Goal: Find specific page/section: Find specific page/section

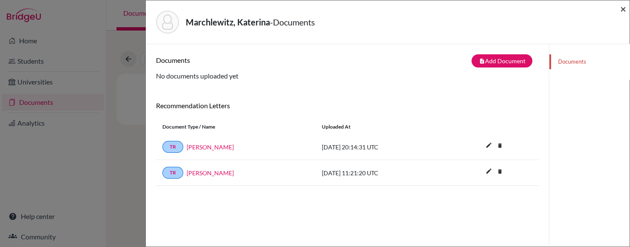
click at [625, 6] on span "×" at bounding box center [623, 9] width 6 height 12
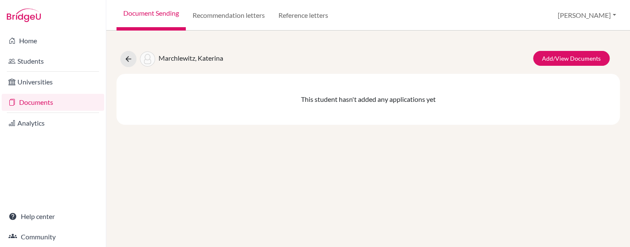
click at [28, 98] on link "Documents" at bounding box center [53, 102] width 102 height 17
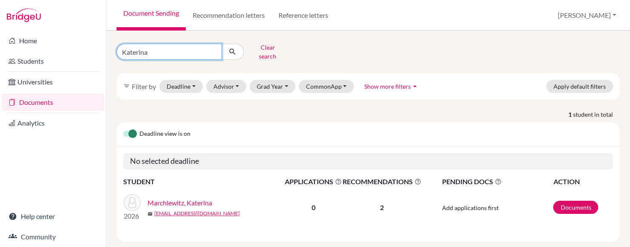
click at [212, 49] on input "Katerina" at bounding box center [168, 52] width 105 height 16
type input "zelda"
click at [232, 48] on icon "submit" at bounding box center [232, 52] width 8 height 8
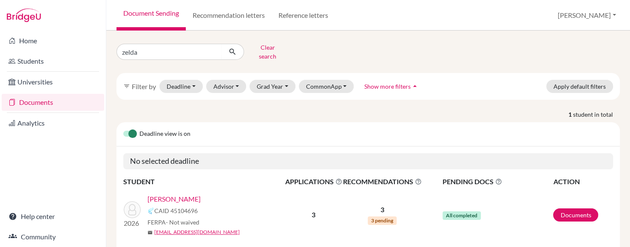
click at [171, 194] on link "[PERSON_NAME]" at bounding box center [173, 199] width 53 height 10
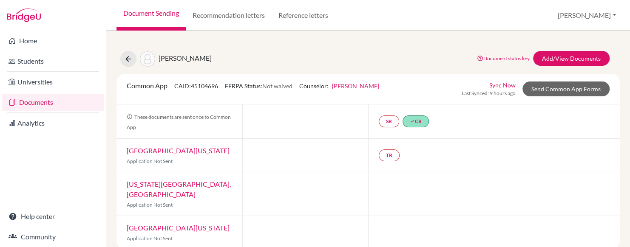
scroll to position [11, 0]
